Goal: Information Seeking & Learning: Learn about a topic

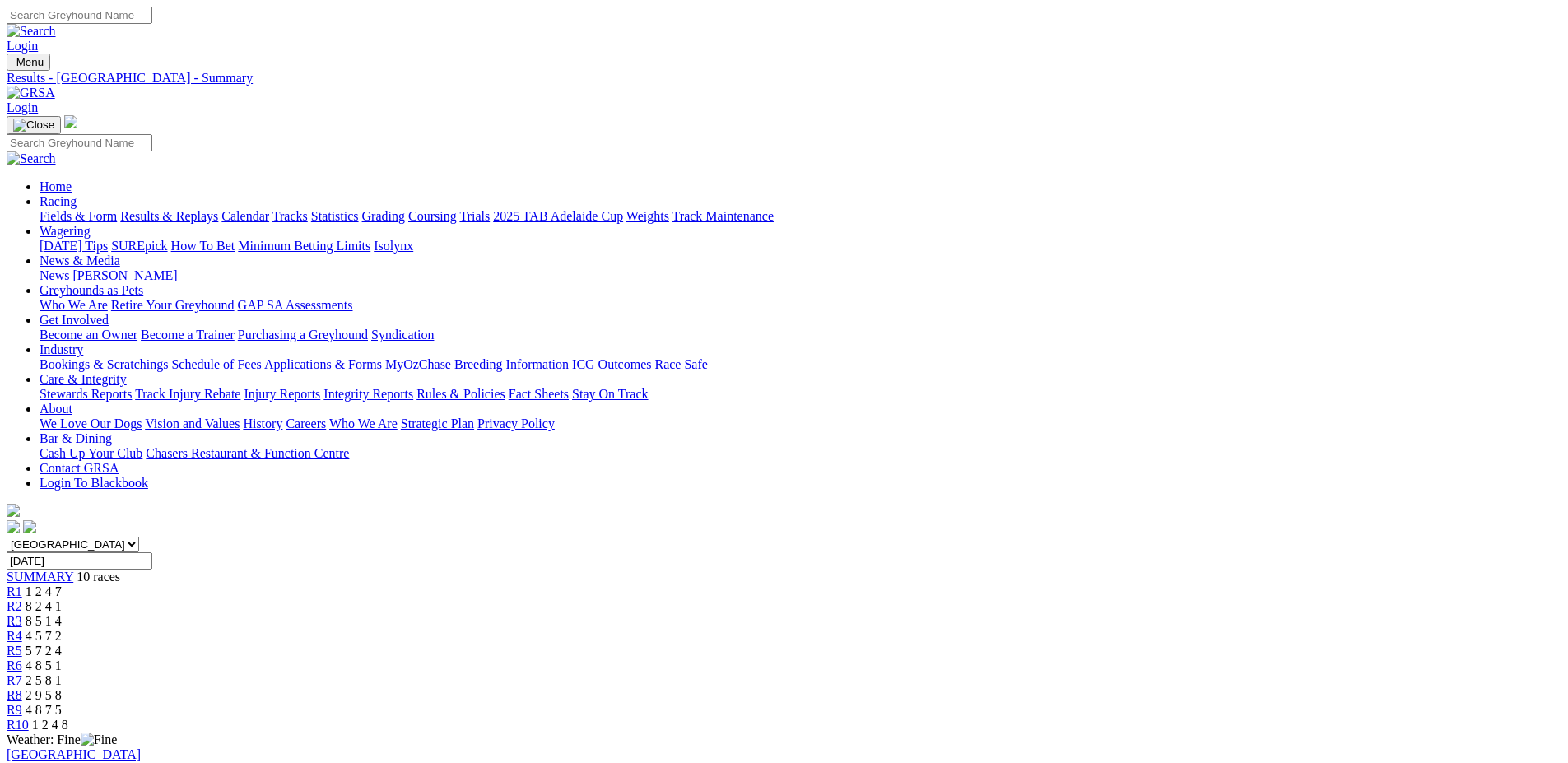
scroll to position [82, 0]
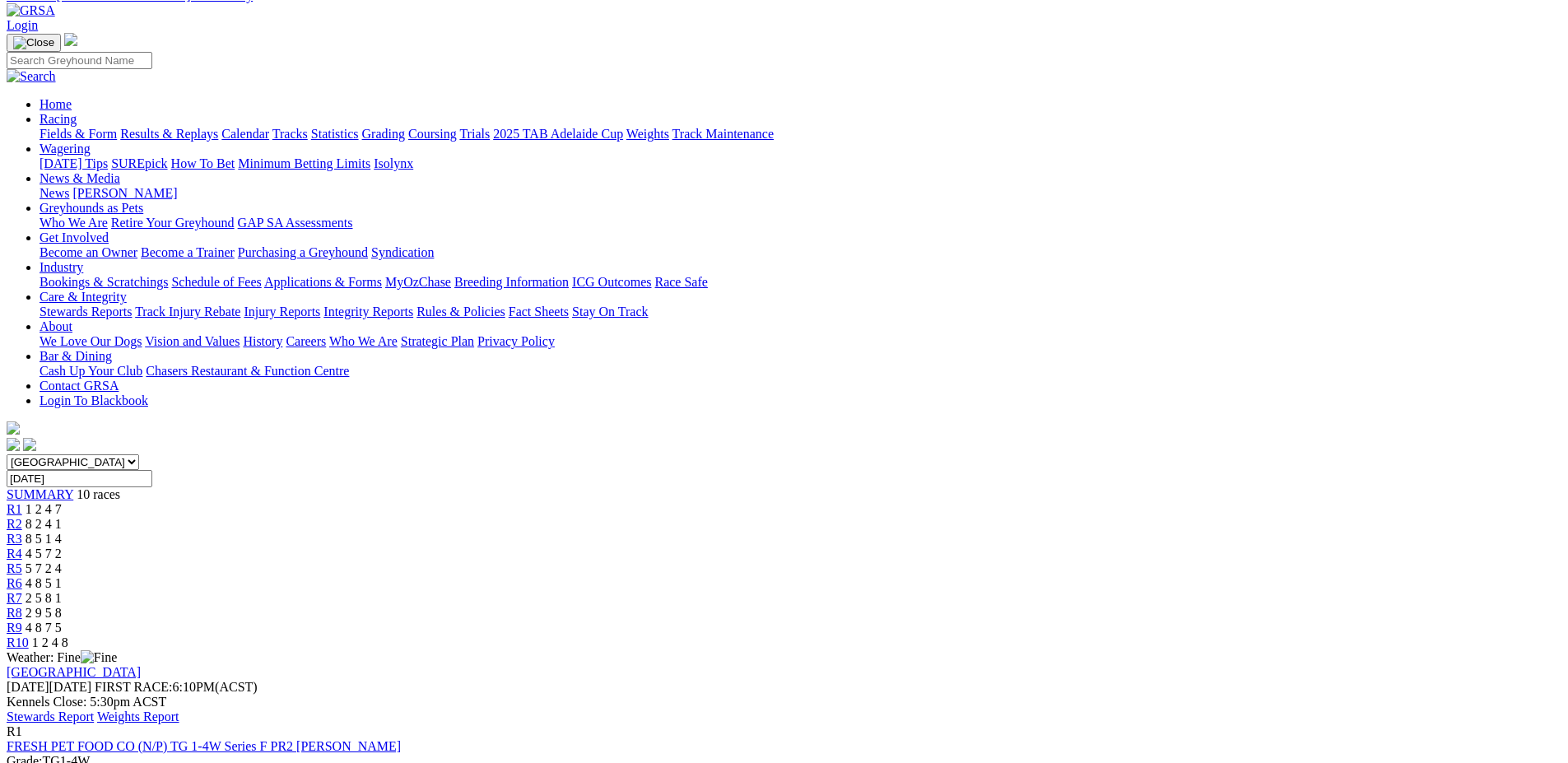
click at [117, 127] on link "Fields & Form" at bounding box center [79, 134] width 78 height 14
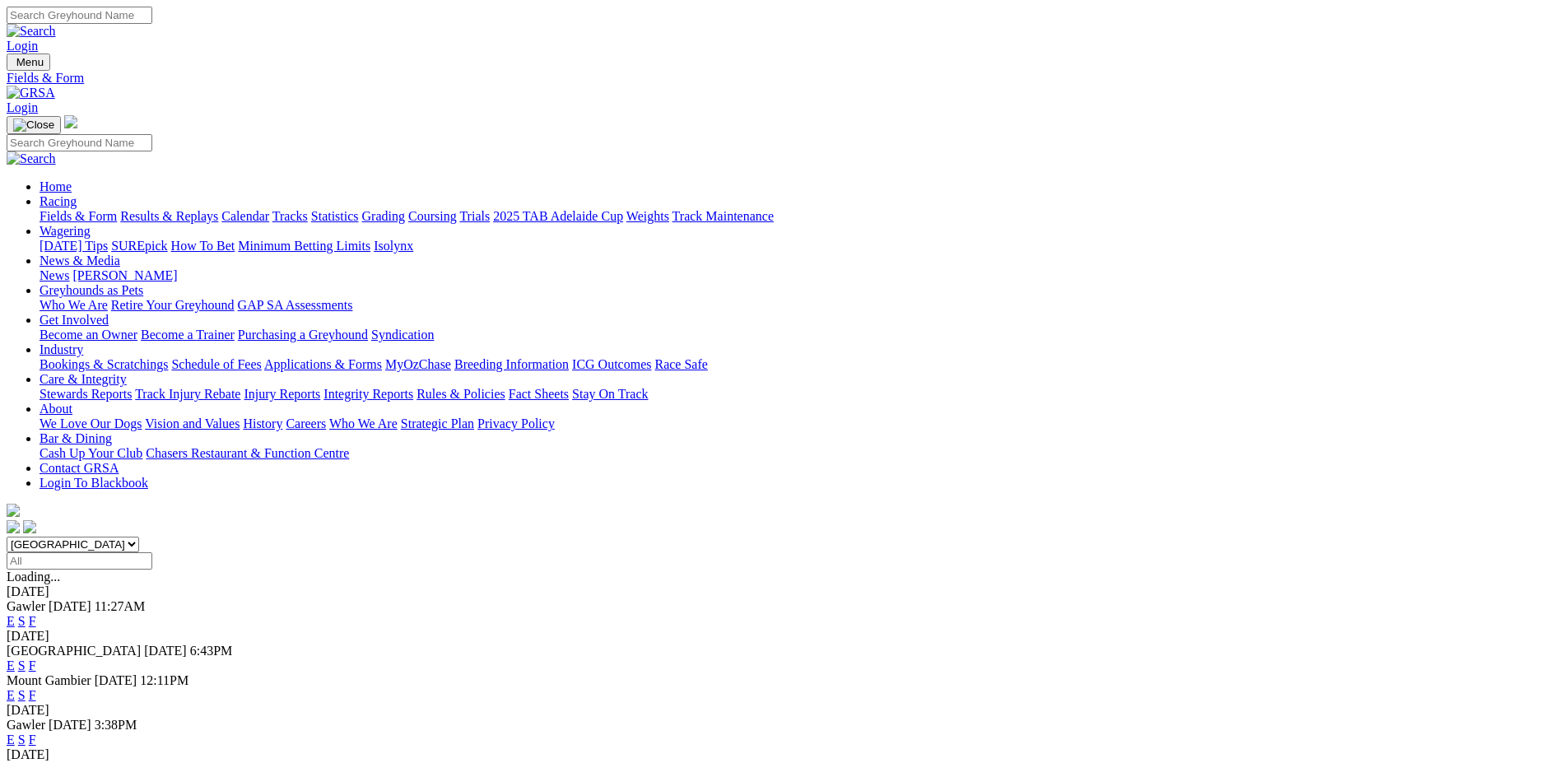
click at [36, 614] on link "F" at bounding box center [32, 621] width 8 height 14
